Goal: Task Accomplishment & Management: Complete application form

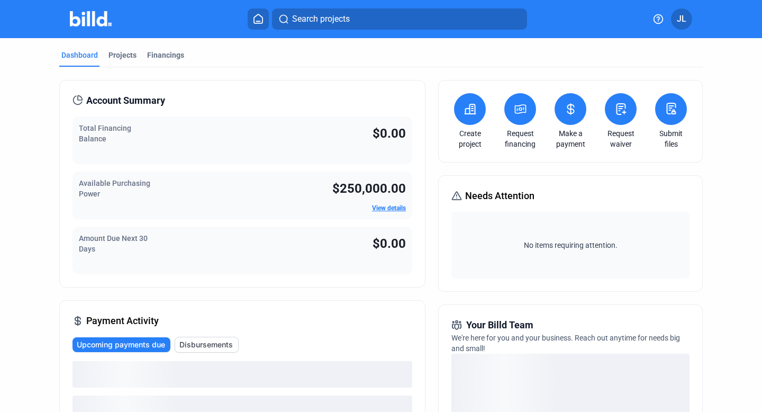
click at [614, 113] on icon at bounding box center [620, 109] width 13 height 13
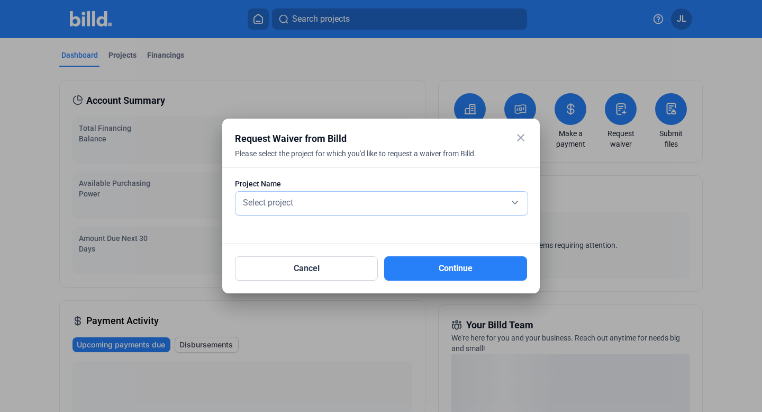
click at [390, 194] on div "Select project" at bounding box center [381, 201] width 281 height 15
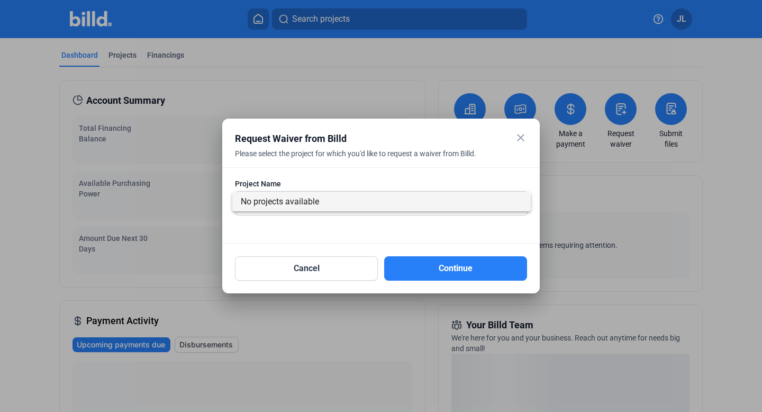
click at [363, 202] on span "No projects available" at bounding box center [381, 201] width 281 height 19
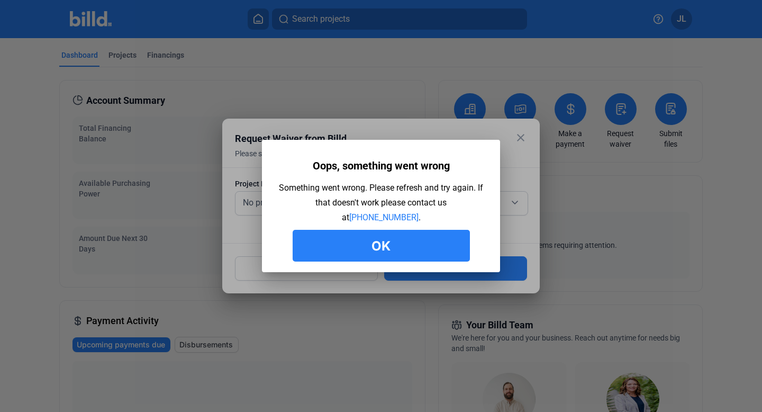
click at [376, 232] on button "Ok" at bounding box center [381, 246] width 177 height 32
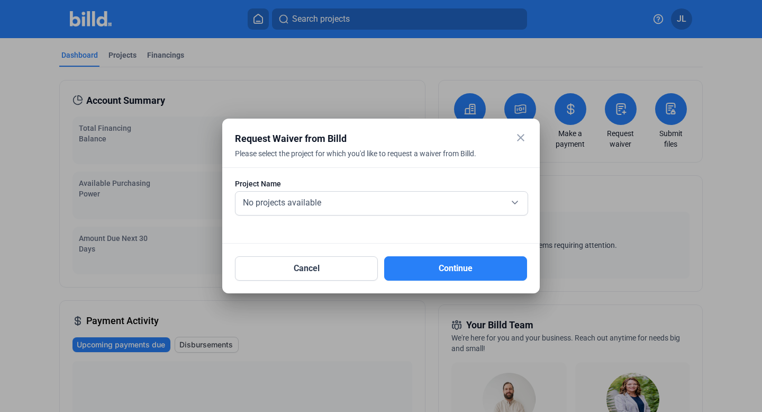
click at [520, 136] on mat-icon "close" at bounding box center [520, 137] width 13 height 13
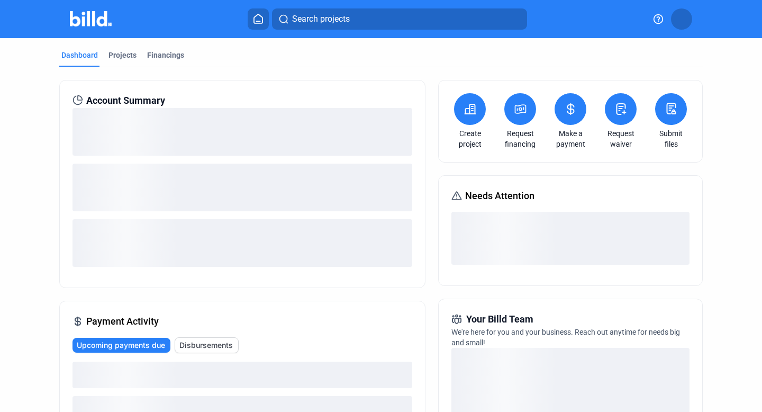
click at [665, 110] on icon at bounding box center [670, 108] width 13 height 13
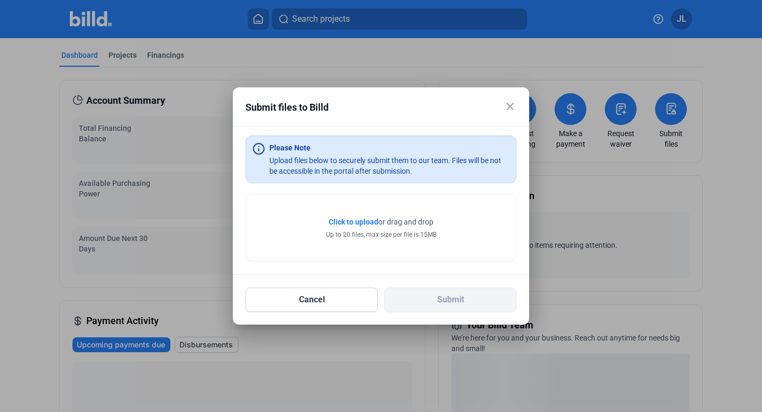
click at [505, 106] on mat-icon "close" at bounding box center [510, 106] width 13 height 13
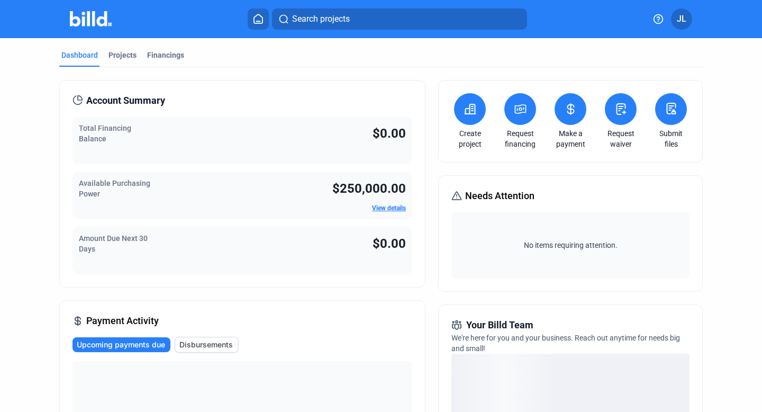
click at [619, 109] on icon at bounding box center [620, 109] width 13 height 13
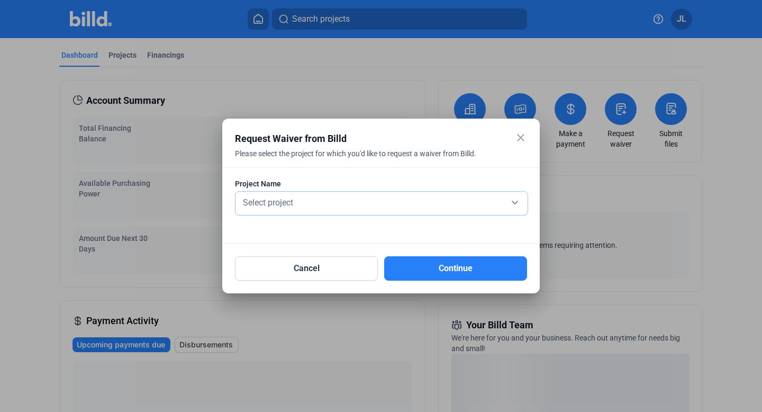
click at [406, 197] on div "Select project" at bounding box center [381, 201] width 281 height 15
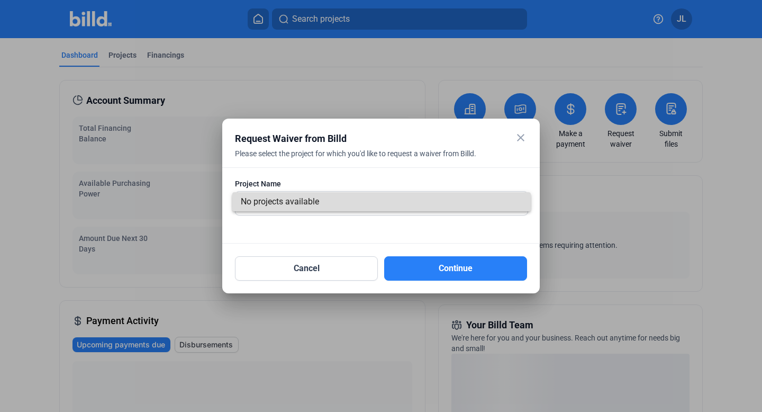
click at [395, 206] on span "No projects available" at bounding box center [381, 201] width 281 height 19
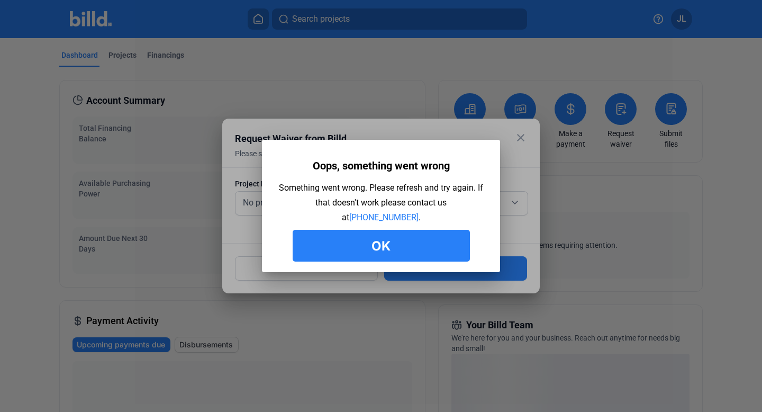
click at [298, 86] on div at bounding box center [381, 206] width 762 height 412
click at [364, 243] on button "Ok" at bounding box center [381, 246] width 177 height 32
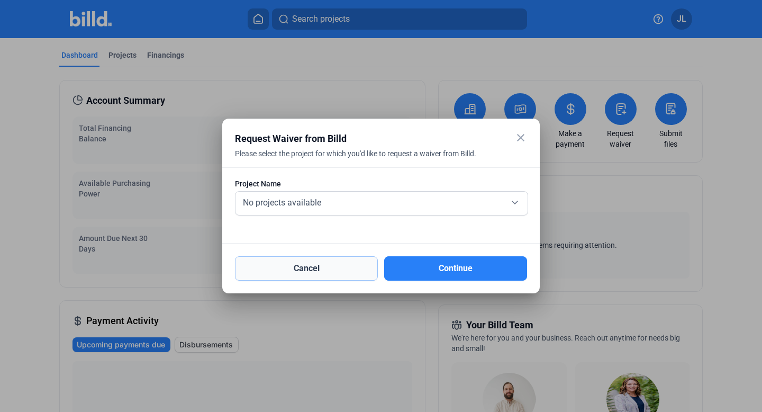
click at [348, 272] on button "Cancel" at bounding box center [306, 268] width 143 height 24
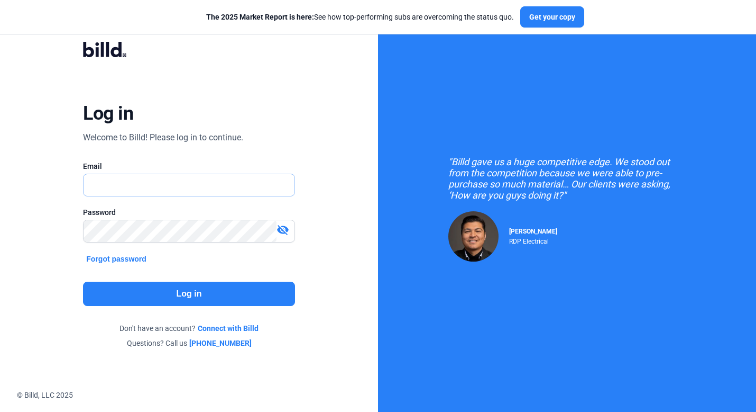
type input "[PERSON_NAME][EMAIL_ADDRESS][DOMAIN_NAME]"
click at [190, 290] on button "Log in" at bounding box center [189, 293] width 212 height 24
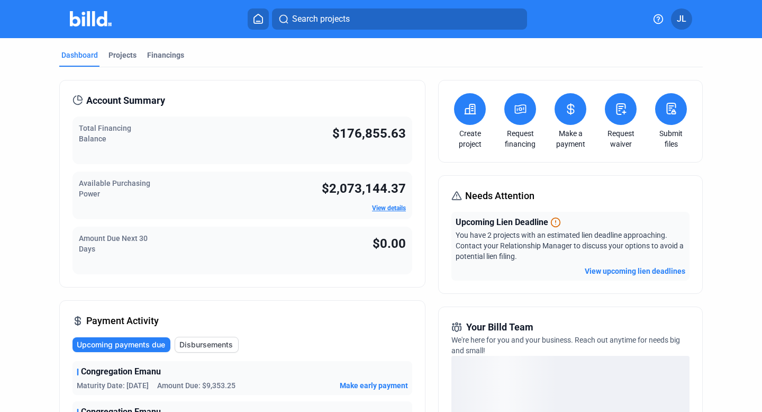
click at [617, 107] on icon at bounding box center [620, 109] width 13 height 13
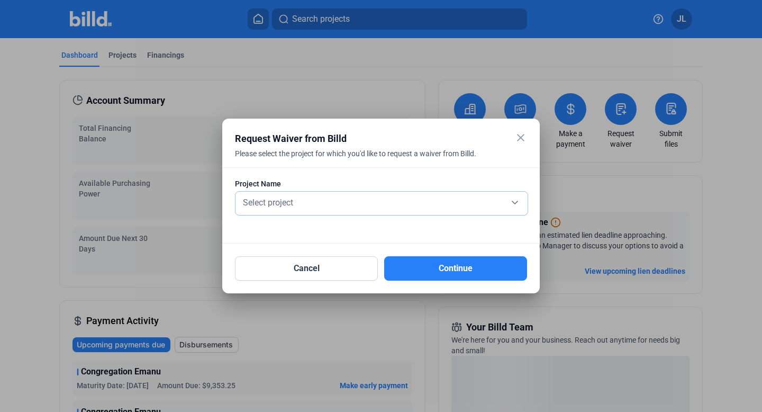
click at [391, 205] on div "Select project" at bounding box center [381, 201] width 281 height 15
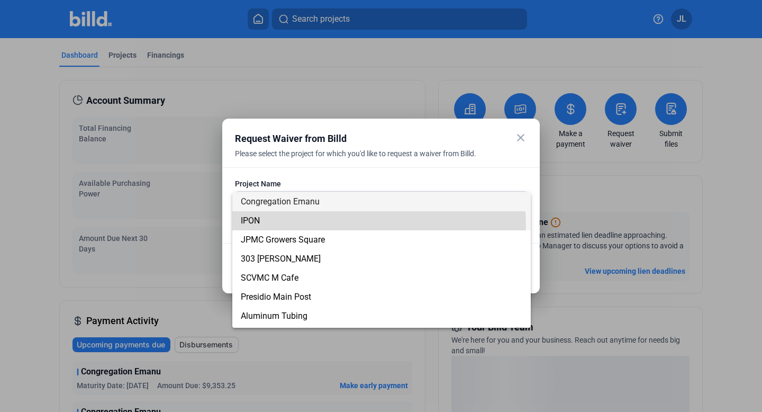
click at [337, 224] on span "IPON" at bounding box center [381, 220] width 281 height 19
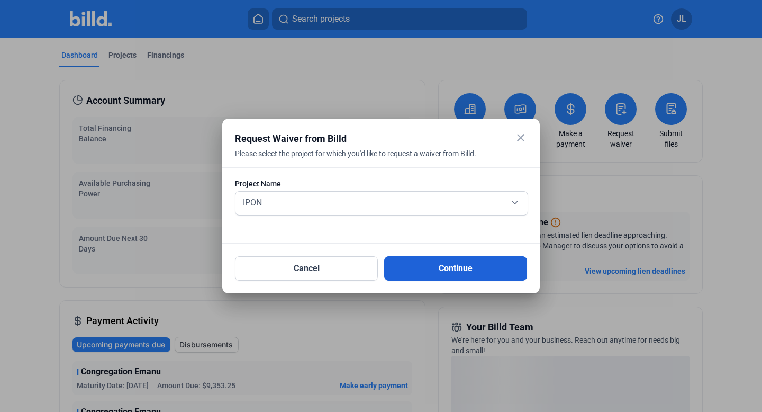
click at [445, 263] on button "Continue" at bounding box center [455, 268] width 143 height 24
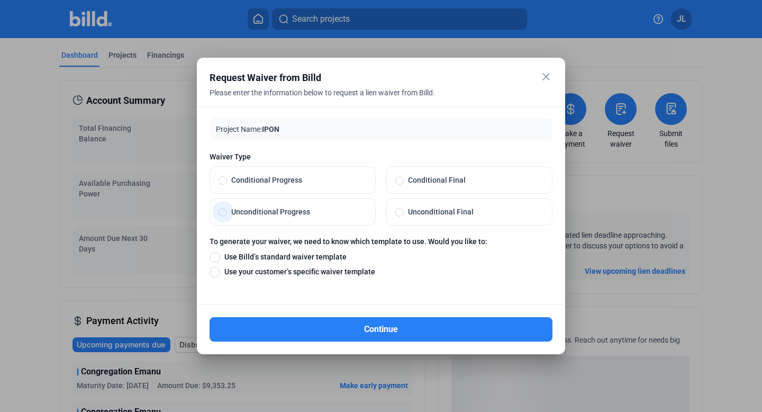
click at [222, 215] on span at bounding box center [222, 212] width 8 height 8
click at [222, 215] on input "Unconditional Progress" at bounding box center [222, 212] width 8 height 10
radio input "true"
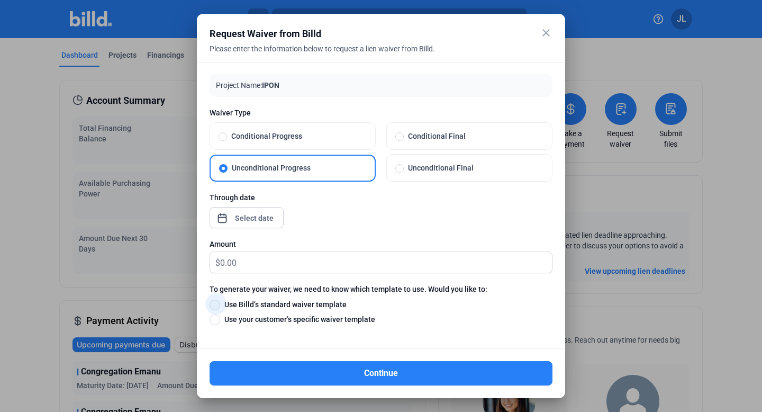
click at [219, 306] on span at bounding box center [214, 304] width 11 height 11
click at [219, 306] on input "Use Billd’s standard waiver template" at bounding box center [214, 304] width 11 height 12
radio input "true"
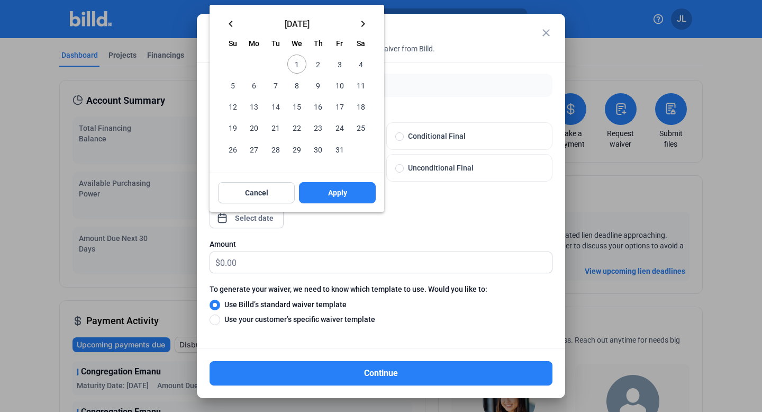
click at [259, 213] on div "close Request Waiver from Billd Please enter the information below to request a…" at bounding box center [381, 206] width 762 height 412
click at [332, 84] on span "10" at bounding box center [339, 85] width 19 height 19
click at [276, 234] on div at bounding box center [381, 206] width 762 height 412
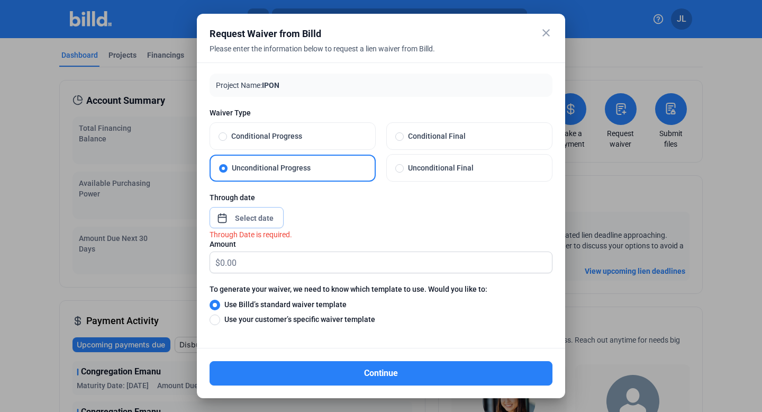
click at [264, 220] on input at bounding box center [254, 218] width 45 height 13
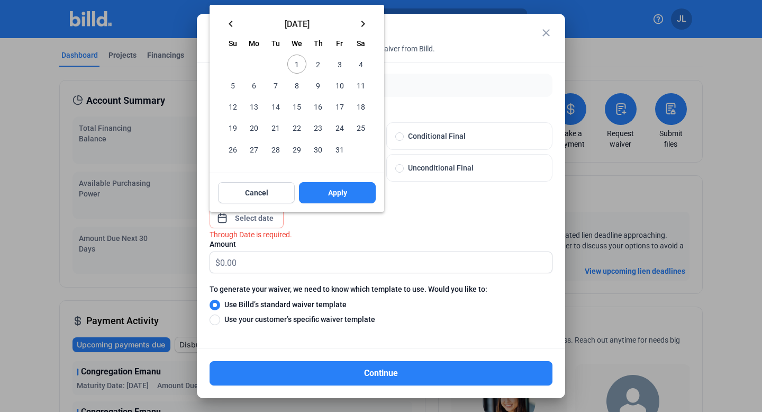
click at [317, 59] on span "2" at bounding box center [317, 63] width 19 height 19
click at [343, 192] on span "Apply" at bounding box center [337, 192] width 19 height 11
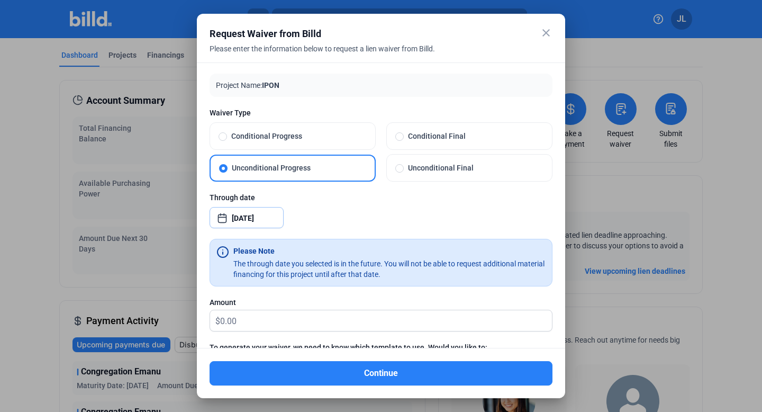
scroll to position [5, 0]
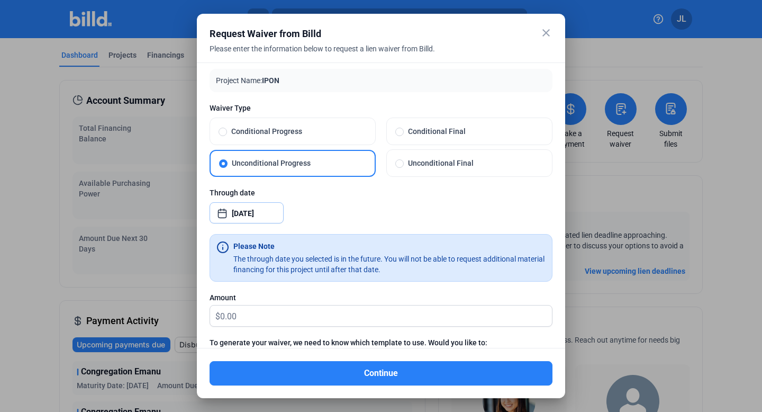
click at [265, 207] on input "[DATE]" at bounding box center [254, 213] width 45 height 13
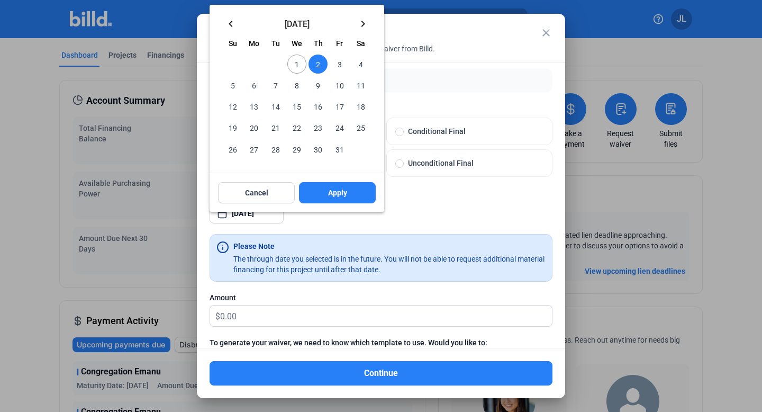
click at [297, 61] on span "1" at bounding box center [296, 63] width 19 height 19
click at [232, 26] on mat-icon "keyboard_arrow_left" at bounding box center [230, 23] width 13 height 13
click at [276, 142] on span "30" at bounding box center [275, 149] width 19 height 19
click at [326, 193] on button "Apply" at bounding box center [337, 192] width 77 height 21
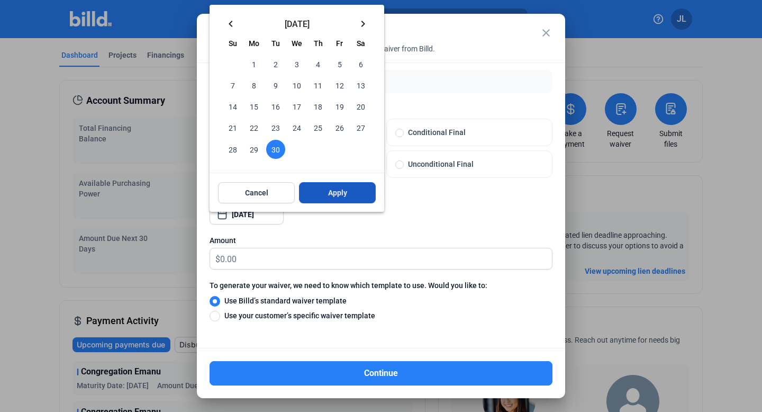
scroll to position [3, 0]
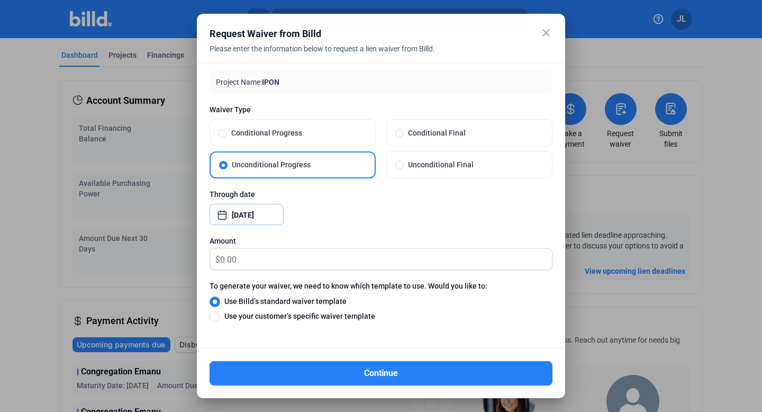
click at [265, 212] on input "[DATE]" at bounding box center [254, 214] width 45 height 13
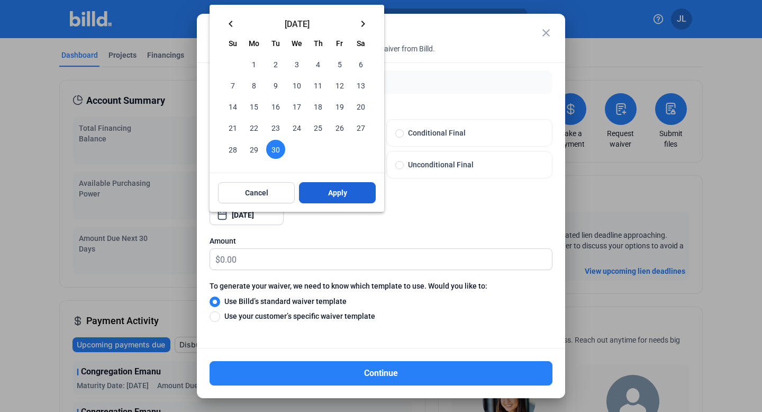
click at [329, 193] on span "Apply" at bounding box center [337, 192] width 19 height 11
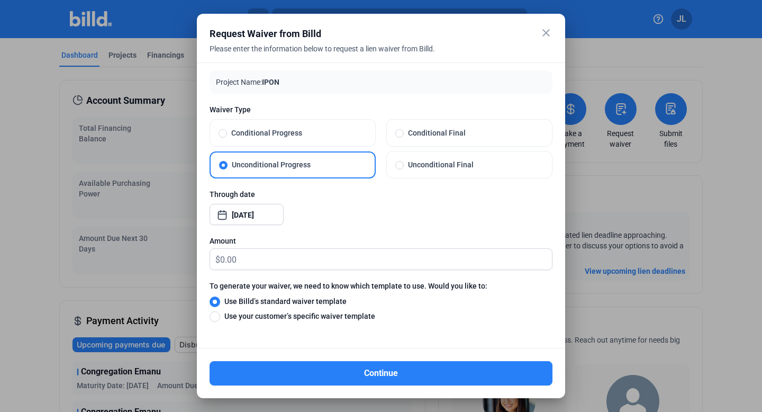
click at [306, 232] on div at bounding box center [380, 230] width 343 height 11
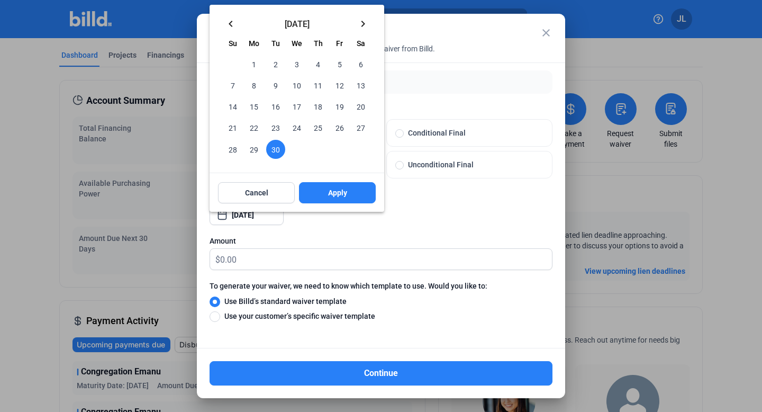
click at [273, 216] on div "close Request Waiver from Billd Please enter the information below to request a…" at bounding box center [381, 206] width 762 height 412
click at [360, 24] on mat-icon "keyboard_arrow_right" at bounding box center [363, 23] width 13 height 13
click at [322, 63] on span "2" at bounding box center [317, 63] width 19 height 19
click at [339, 194] on span "Apply" at bounding box center [337, 192] width 19 height 11
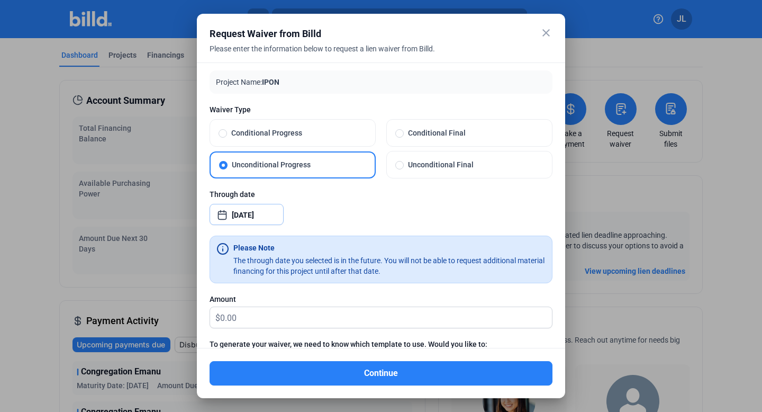
click at [245, 214] on input "[DATE]" at bounding box center [254, 214] width 45 height 13
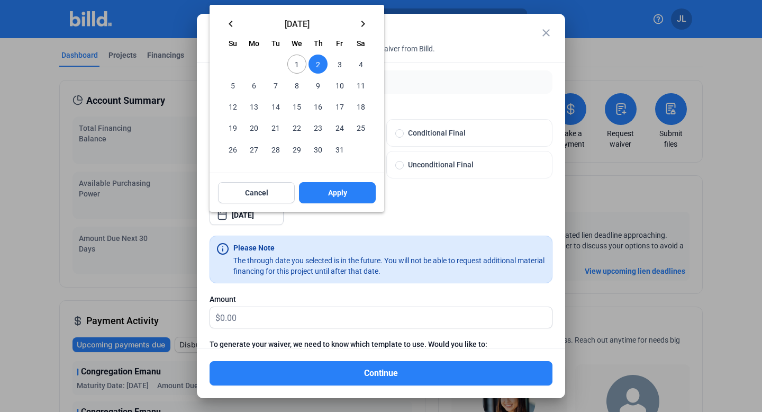
click at [235, 21] on mat-icon "keyboard_arrow_left" at bounding box center [230, 23] width 13 height 13
click at [275, 144] on span "30" at bounding box center [275, 149] width 19 height 19
click at [326, 190] on button "Apply" at bounding box center [337, 192] width 77 height 21
type input "[DATE]"
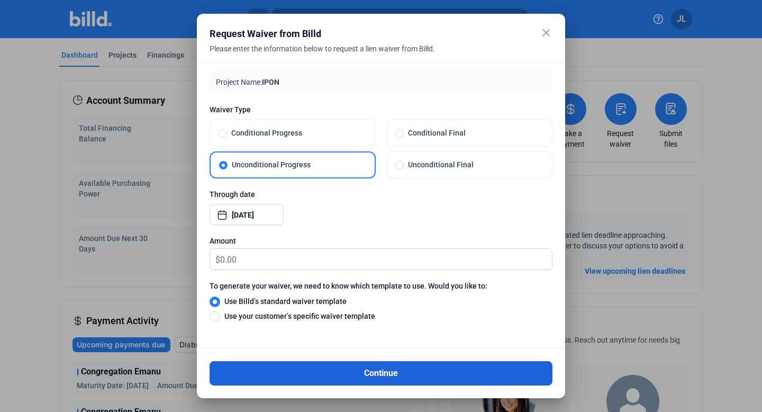
click at [367, 377] on button "Continue" at bounding box center [380, 373] width 343 height 24
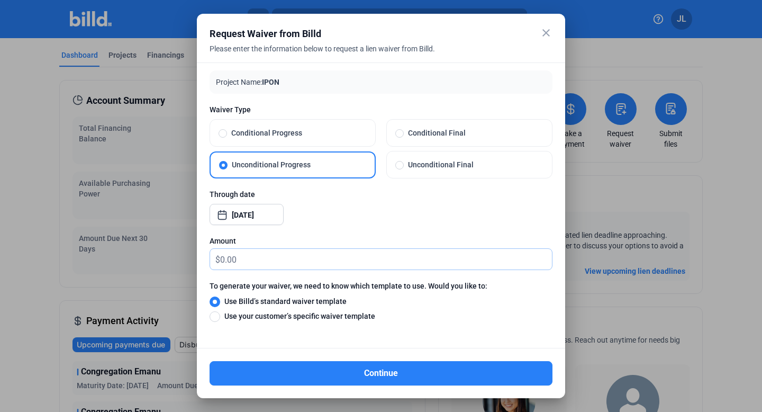
click at [275, 257] on input "text" at bounding box center [386, 259] width 332 height 21
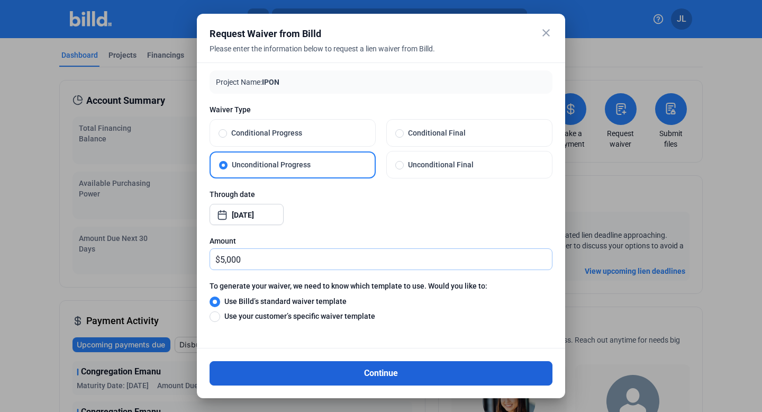
type input "5,000"
click at [289, 372] on button "Continue" at bounding box center [380, 373] width 343 height 24
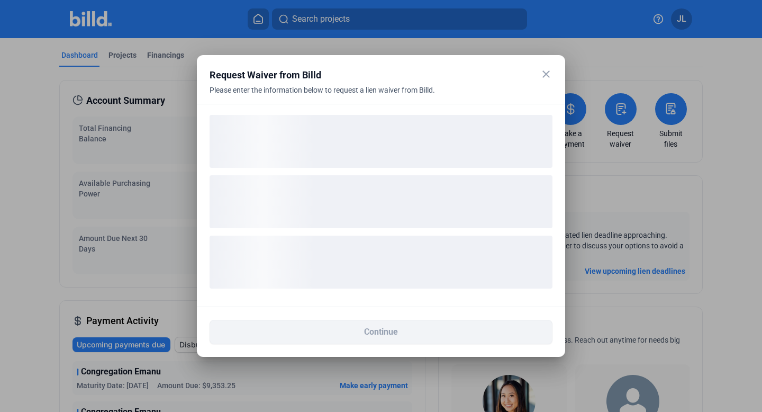
scroll to position [0, 0]
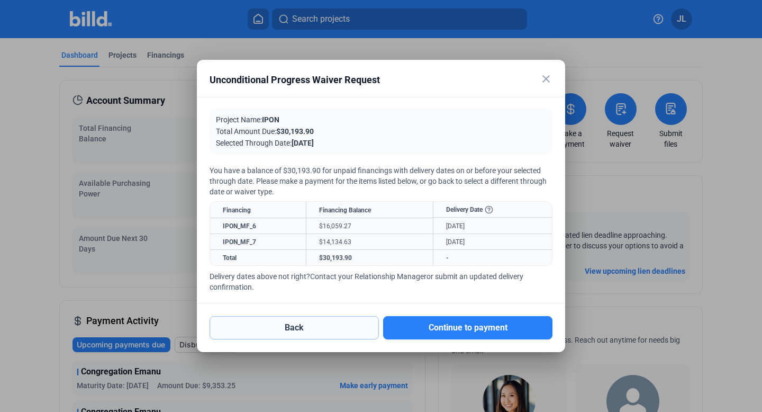
click at [288, 330] on button "Back" at bounding box center [293, 327] width 169 height 23
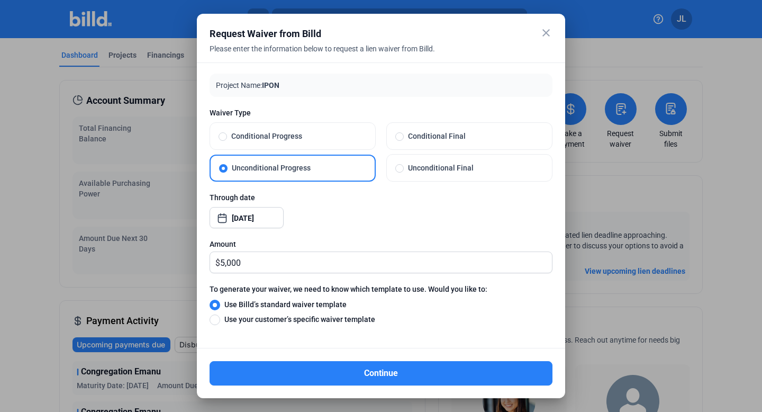
click at [221, 139] on span at bounding box center [222, 136] width 8 height 8
click at [221, 139] on input "Conditional Progress" at bounding box center [222, 136] width 8 height 10
radio input "true"
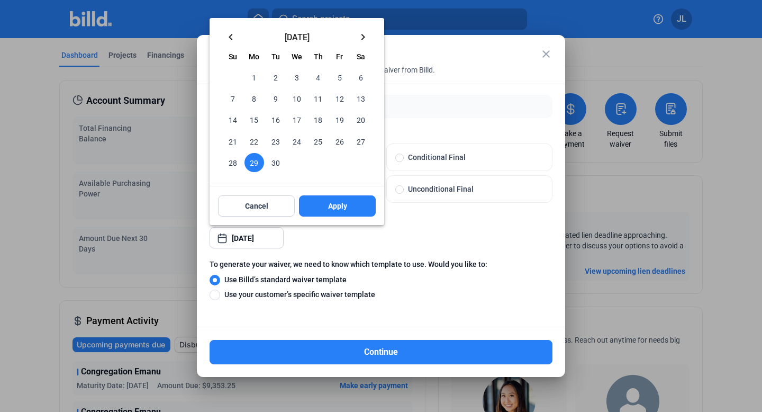
click at [257, 234] on div "close Request Waiver from Billd Please enter the information below to request a…" at bounding box center [381, 206] width 762 height 412
click at [362, 36] on mat-icon "keyboard_arrow_right" at bounding box center [363, 37] width 13 height 13
click at [323, 76] on span "2" at bounding box center [317, 77] width 19 height 19
click at [348, 348] on div at bounding box center [381, 206] width 762 height 412
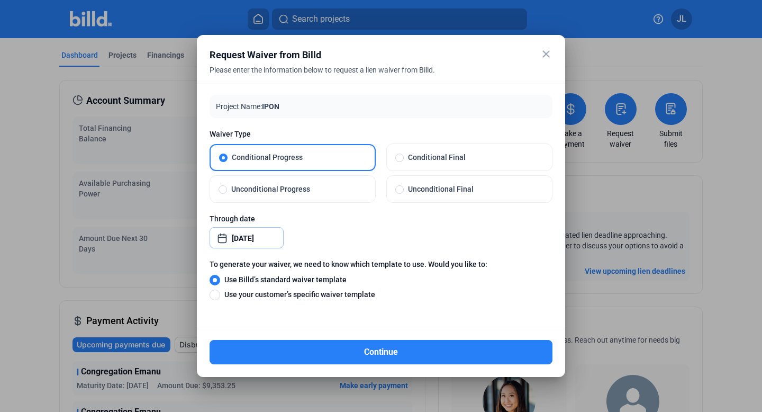
click at [263, 239] on input "[DATE]" at bounding box center [254, 238] width 45 height 13
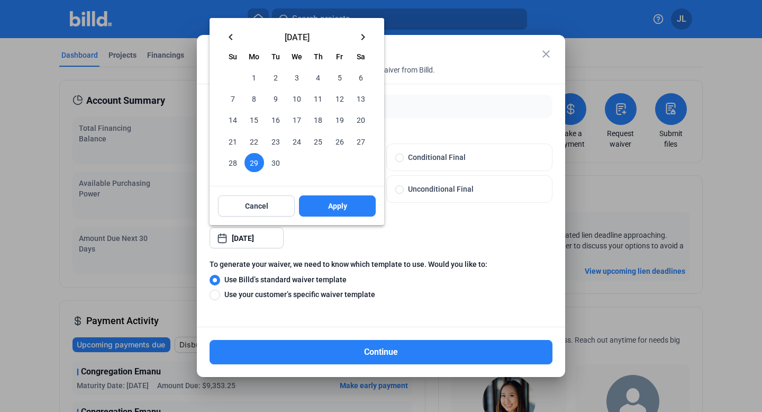
click at [370, 33] on button "keyboard_arrow_right" at bounding box center [362, 36] width 21 height 21
click at [322, 76] on span "2" at bounding box center [317, 77] width 19 height 19
click at [340, 203] on span "Apply" at bounding box center [337, 205] width 19 height 11
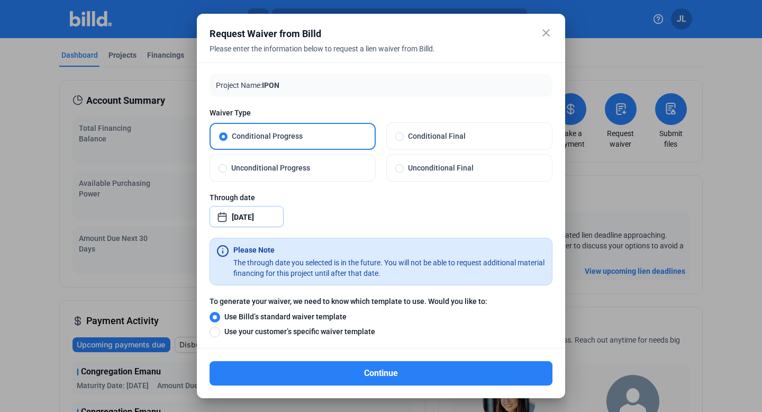
click at [259, 217] on input "[DATE]" at bounding box center [254, 217] width 45 height 13
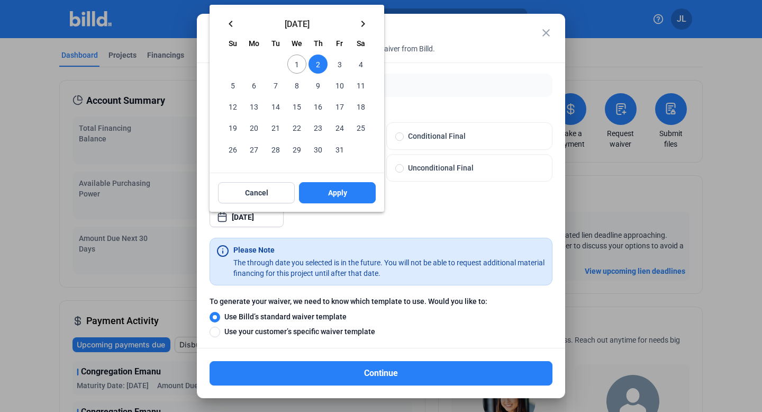
click at [232, 22] on mat-icon "keyboard_arrow_left" at bounding box center [230, 23] width 13 height 13
click at [272, 144] on span "30" at bounding box center [275, 149] width 19 height 19
click at [329, 186] on button "Apply" at bounding box center [337, 192] width 77 height 21
type input "[DATE]"
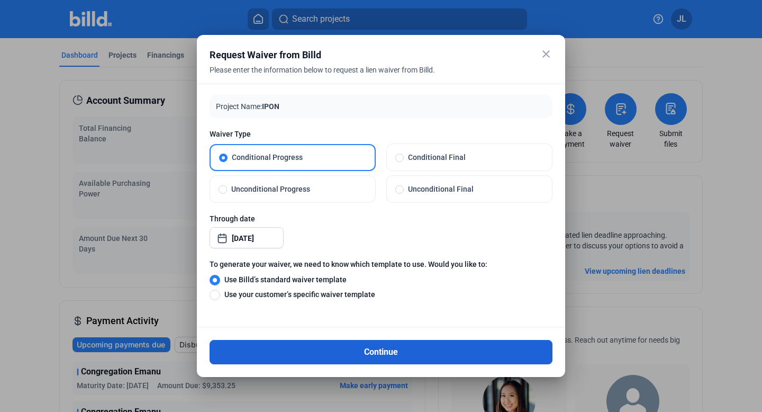
click at [334, 349] on button "Continue" at bounding box center [380, 352] width 343 height 24
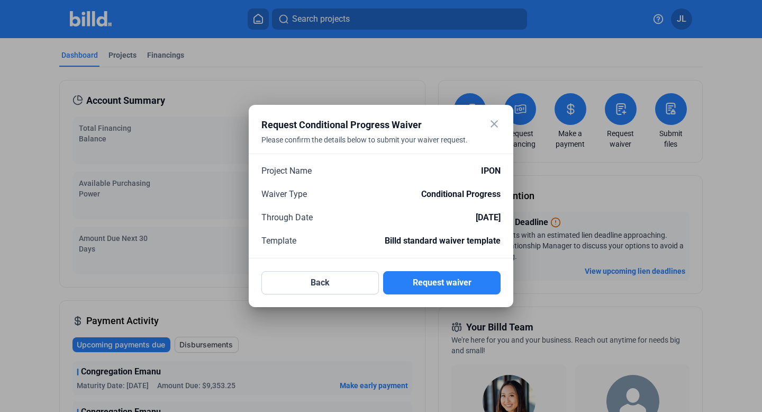
click at [494, 121] on mat-icon "close" at bounding box center [494, 123] width 13 height 13
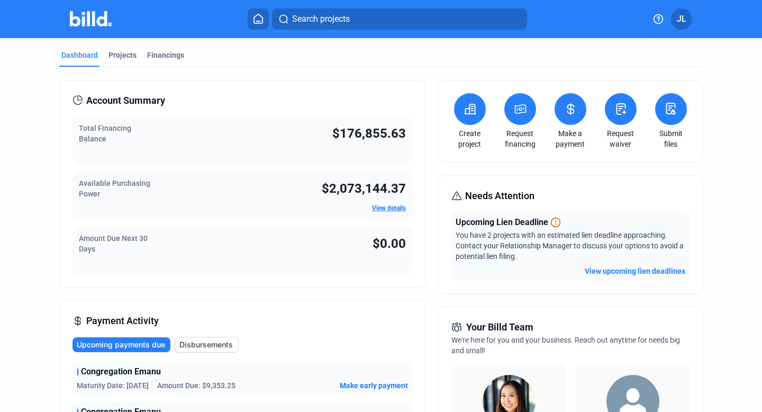
click at [613, 117] on button at bounding box center [621, 109] width 32 height 32
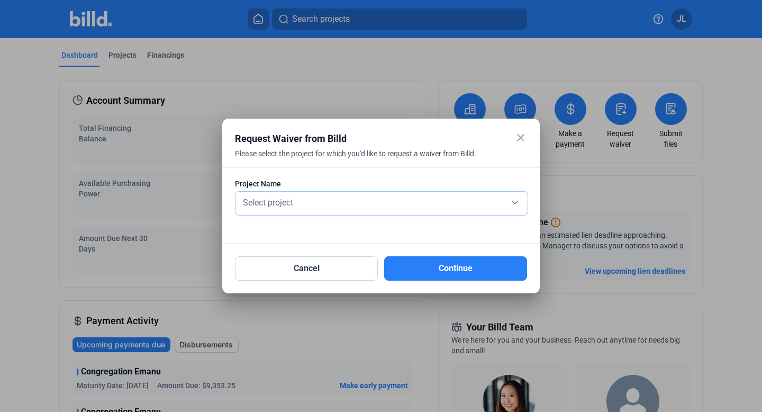
click at [320, 198] on div "Select project" at bounding box center [381, 201] width 281 height 15
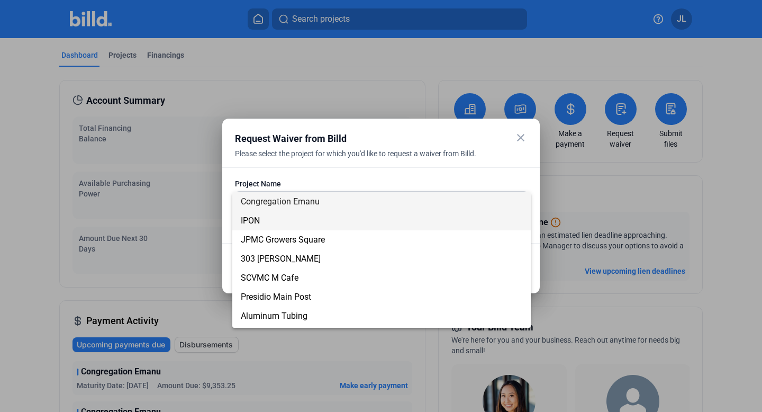
click at [269, 222] on span "IPON" at bounding box center [381, 220] width 281 height 19
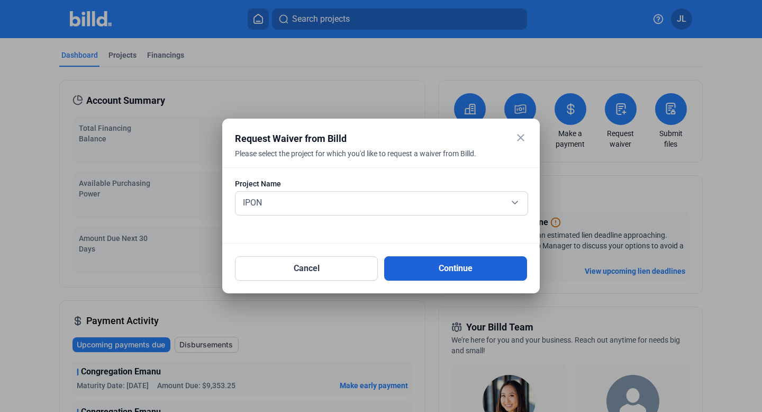
click at [438, 265] on button "Continue" at bounding box center [455, 268] width 143 height 24
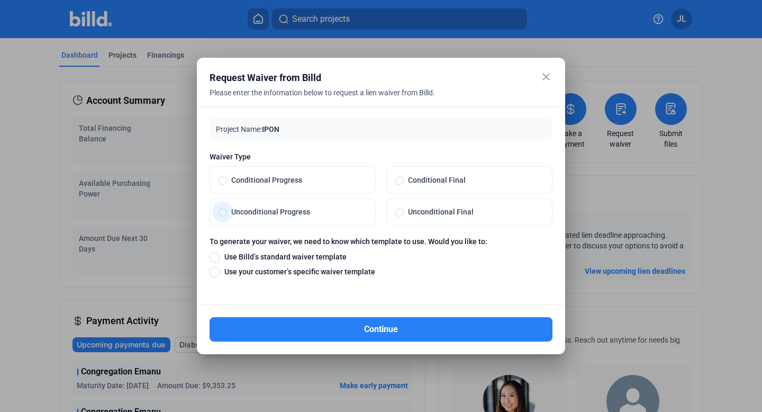
click at [222, 213] on span at bounding box center [222, 212] width 8 height 8
click at [222, 213] on input "Unconditional Progress" at bounding box center [222, 212] width 8 height 10
radio input "true"
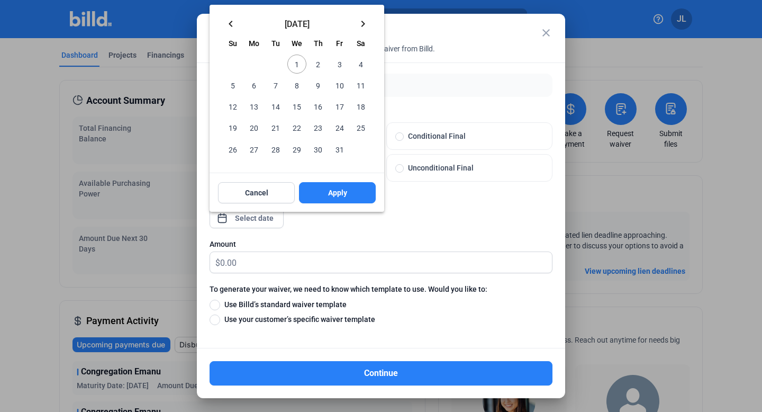
click at [233, 216] on div "close Request Waiver from Billd Please enter the information below to request a…" at bounding box center [381, 206] width 762 height 412
click at [334, 62] on span "3" at bounding box center [339, 63] width 19 height 19
click at [324, 188] on button "Apply" at bounding box center [337, 192] width 77 height 21
type input "[DATE]"
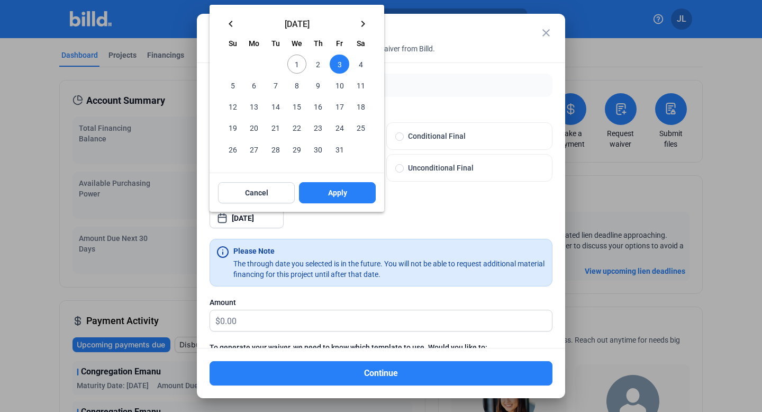
click at [548, 28] on div at bounding box center [381, 206] width 762 height 412
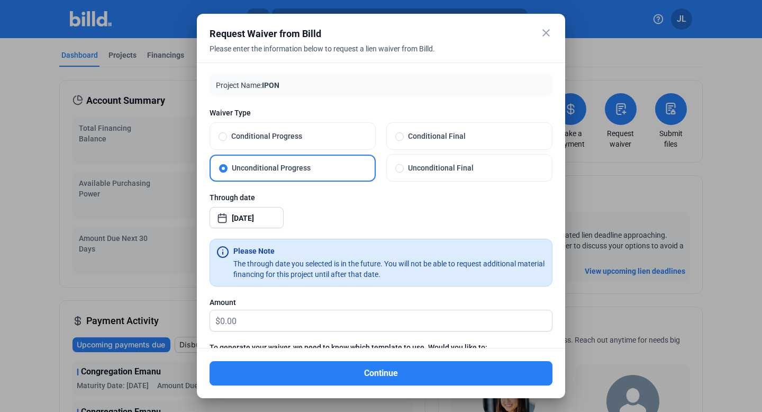
click at [544, 32] on mat-icon "close" at bounding box center [546, 32] width 13 height 13
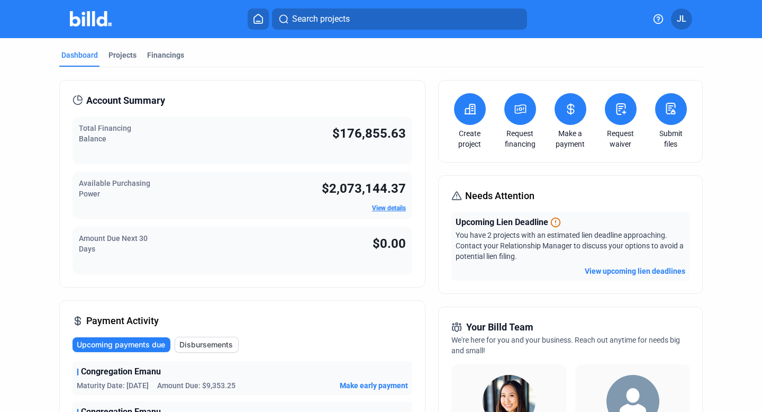
click at [245, 12] on div "Search projects" at bounding box center [388, 18] width 508 height 21
click at [257, 23] on icon at bounding box center [258, 18] width 8 height 9
click at [689, 18] on button "JL" at bounding box center [681, 18] width 21 height 21
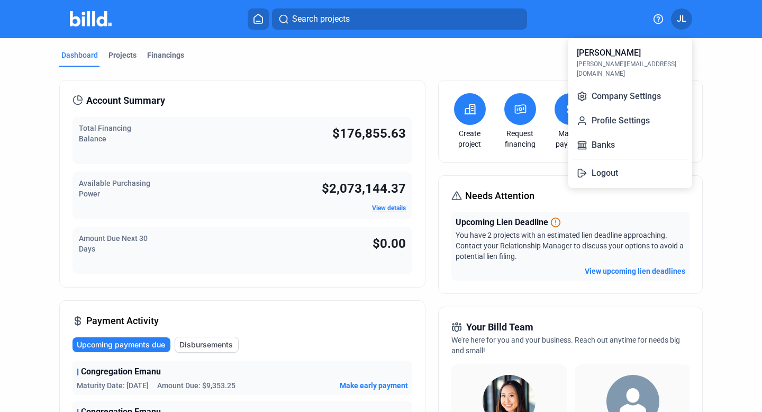
click at [513, 62] on div at bounding box center [381, 206] width 762 height 412
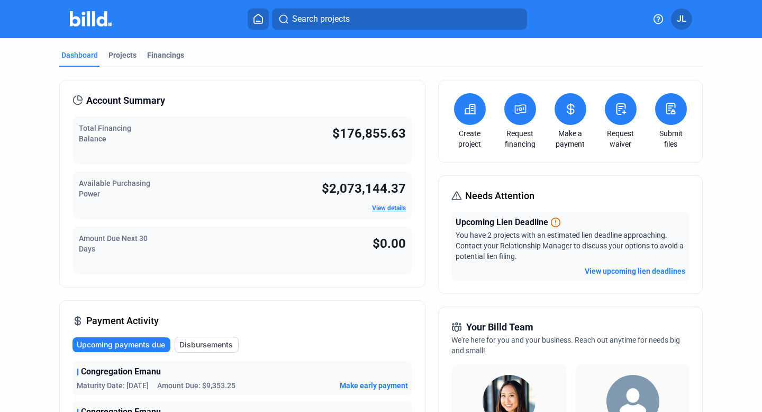
scroll to position [390, 0]
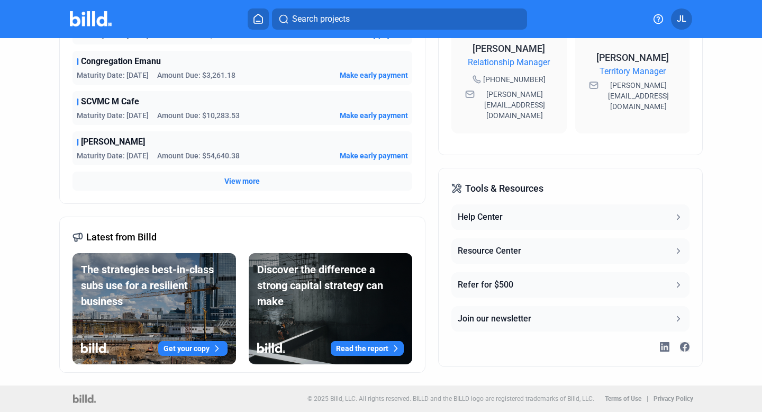
click at [506, 244] on div "Resource Center" at bounding box center [489, 250] width 63 height 13
